Goal: Transaction & Acquisition: Purchase product/service

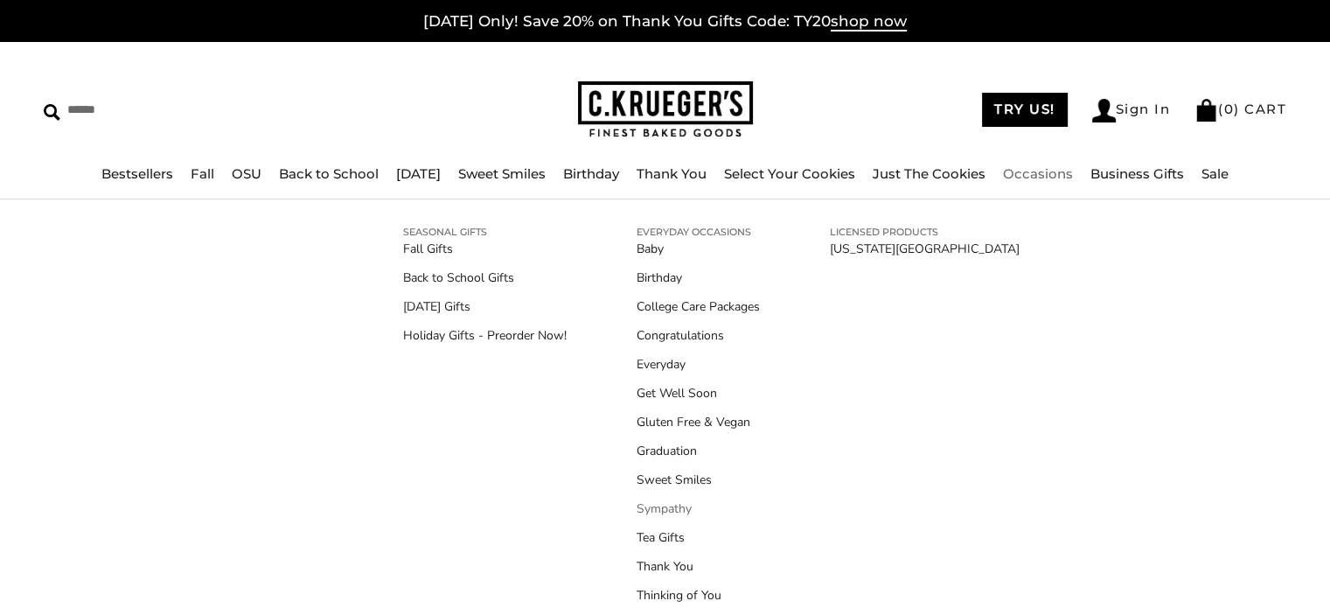
click at [658, 510] on link "Sympathy" at bounding box center [698, 508] width 123 height 18
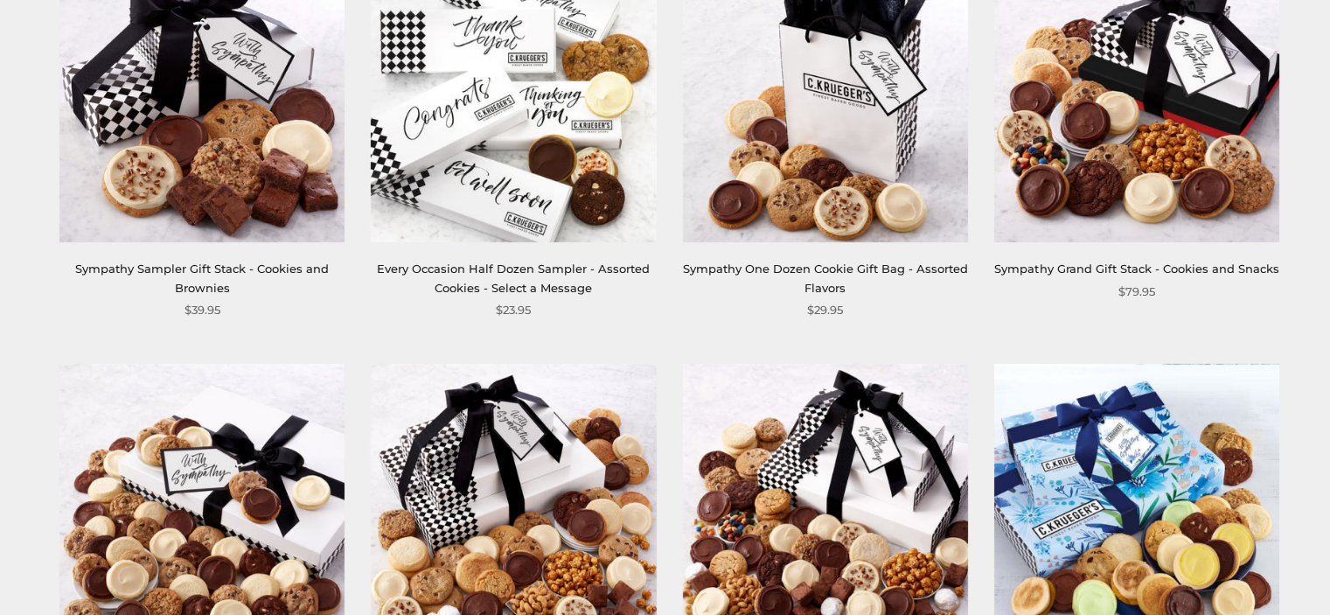
scroll to position [437, 0]
